Goal: Use online tool/utility: Utilize a website feature to perform a specific function

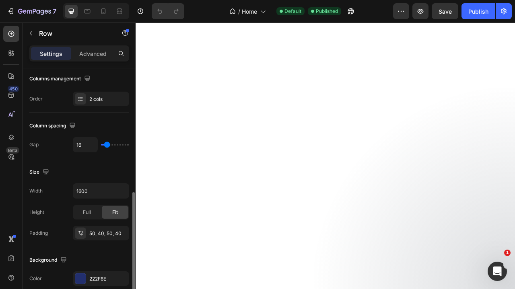
scroll to position [199, 0]
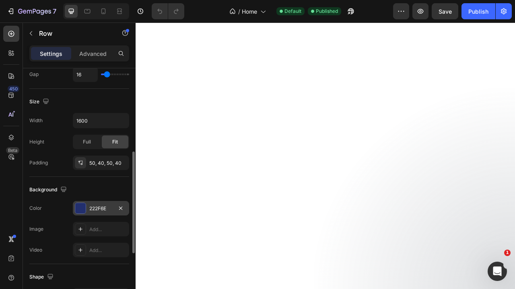
click at [111, 210] on div "222F6E" at bounding box center [100, 208] width 23 height 7
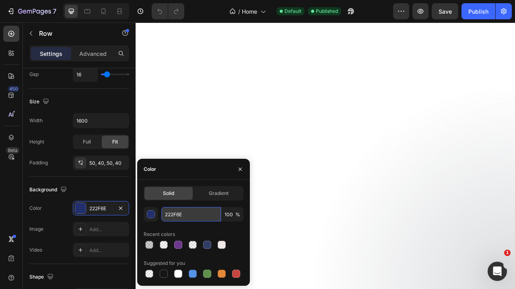
click at [171, 215] on input "222F6E" at bounding box center [190, 214] width 59 height 14
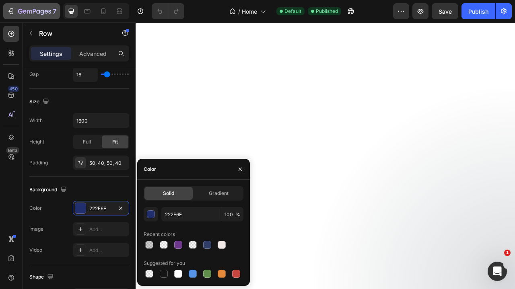
click at [15, 13] on div "7" at bounding box center [31, 11] width 49 height 10
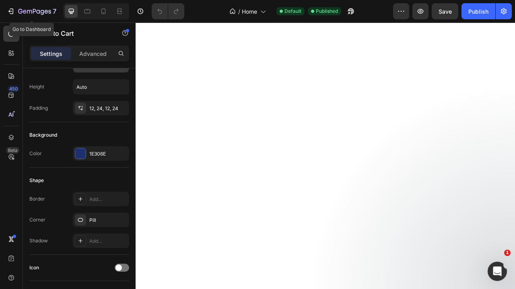
scroll to position [155, 0]
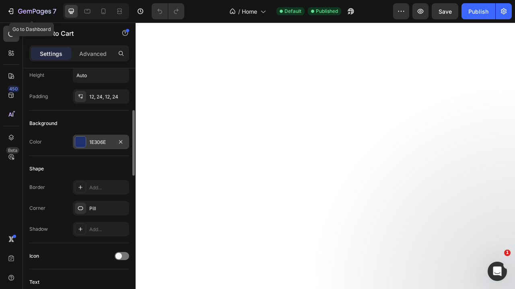
click at [104, 144] on div "1E306E" at bounding box center [100, 142] width 23 height 7
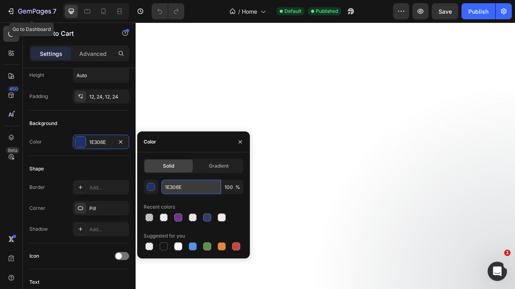
click at [191, 190] on input "1E306E" at bounding box center [190, 187] width 59 height 14
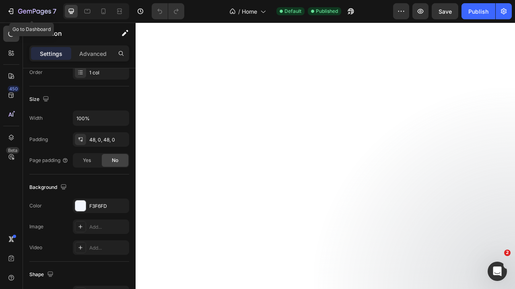
scroll to position [0, 0]
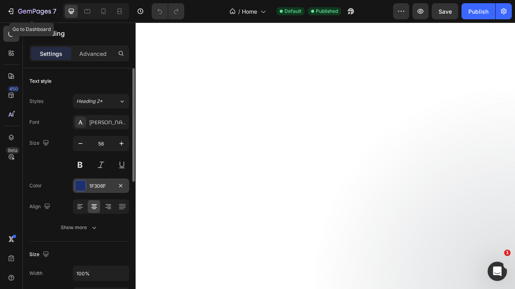
click at [95, 187] on div "1F306F" at bounding box center [100, 186] width 23 height 7
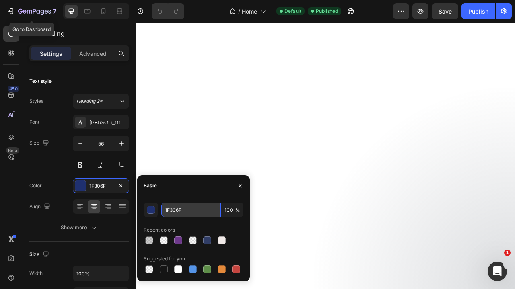
click at [179, 213] on input "1F306F" at bounding box center [190, 210] width 59 height 14
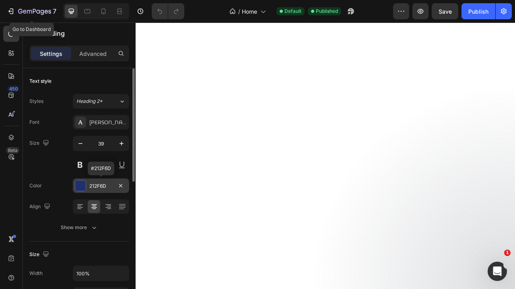
click at [112, 192] on div "212F6D" at bounding box center [101, 185] width 56 height 14
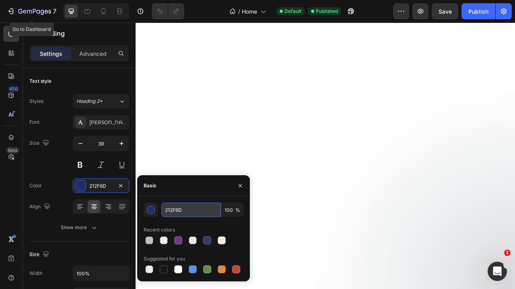
click at [193, 210] on input "212F6D" at bounding box center [190, 210] width 59 height 14
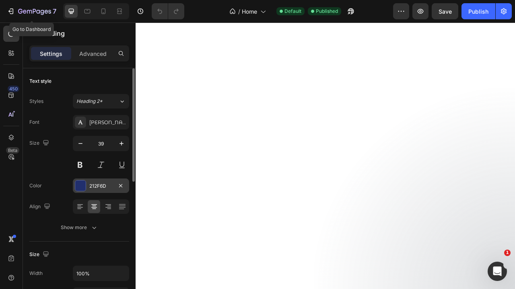
click at [101, 190] on div "212F6D" at bounding box center [101, 185] width 56 height 14
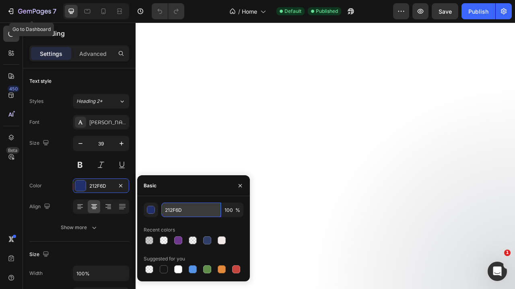
click at [181, 207] on input "212F6D" at bounding box center [190, 210] width 59 height 14
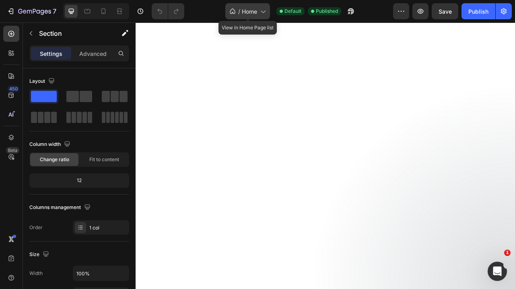
click at [244, 15] on span "Home" at bounding box center [249, 11] width 15 height 8
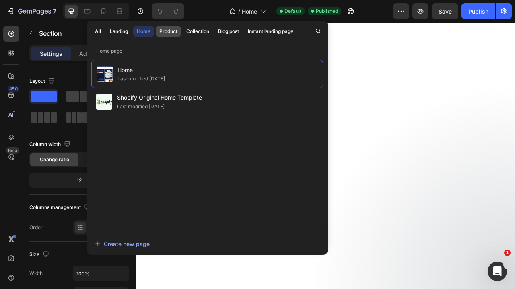
click at [183, 35] on button "Product" at bounding box center [198, 31] width 30 height 11
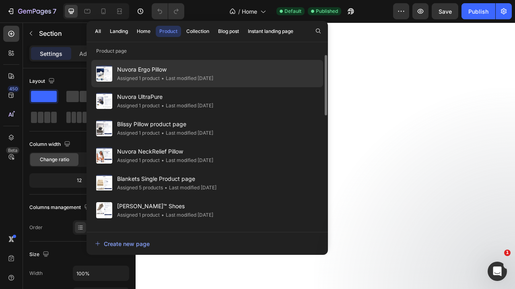
click at [172, 69] on span "Nuvora Ergo Pillow" at bounding box center [165, 70] width 96 height 10
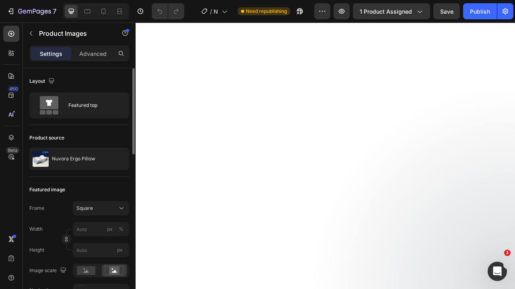
click at [77, 67] on div "Settings Advanced" at bounding box center [79, 56] width 113 height 23
click at [81, 58] on div "Advanced" at bounding box center [93, 53] width 40 height 13
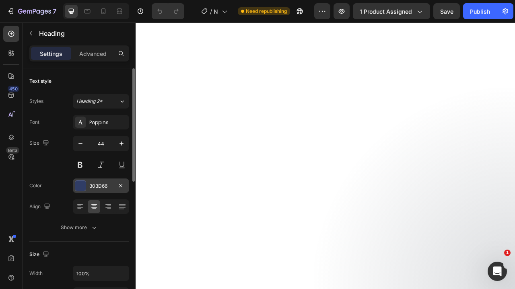
click at [98, 191] on div "303D66" at bounding box center [101, 185] width 56 height 14
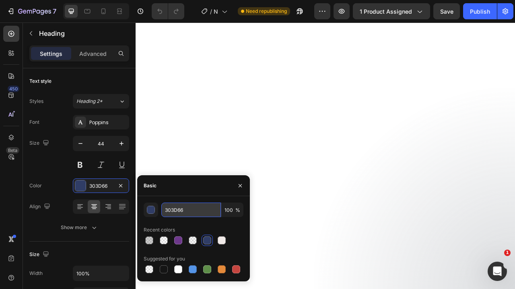
click at [179, 209] on input "303D66" at bounding box center [190, 210] width 59 height 14
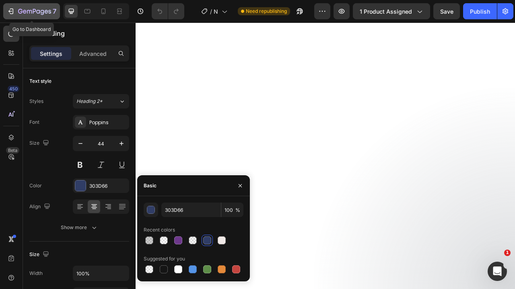
click at [12, 10] on icon "button" at bounding box center [11, 11] width 8 height 8
